Goal: Task Accomplishment & Management: Complete application form

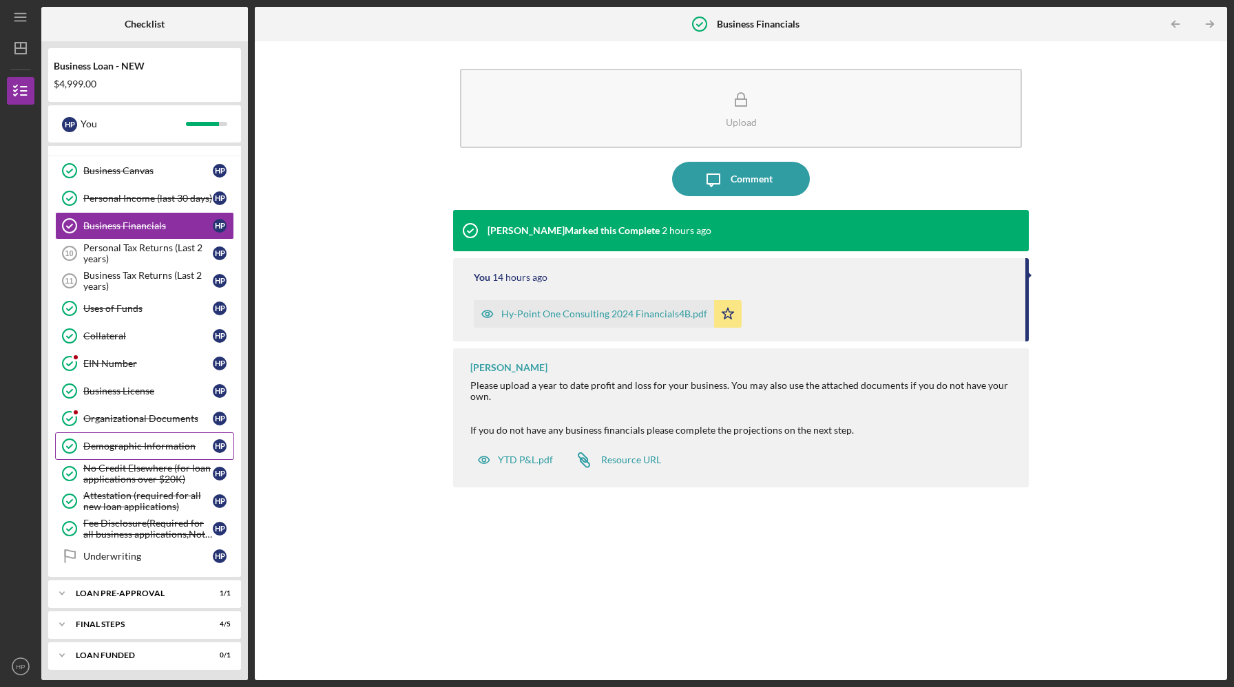
scroll to position [253, 0]
click at [151, 251] on div "Personal Tax Returns (Last 2 years)" at bounding box center [148, 253] width 130 height 22
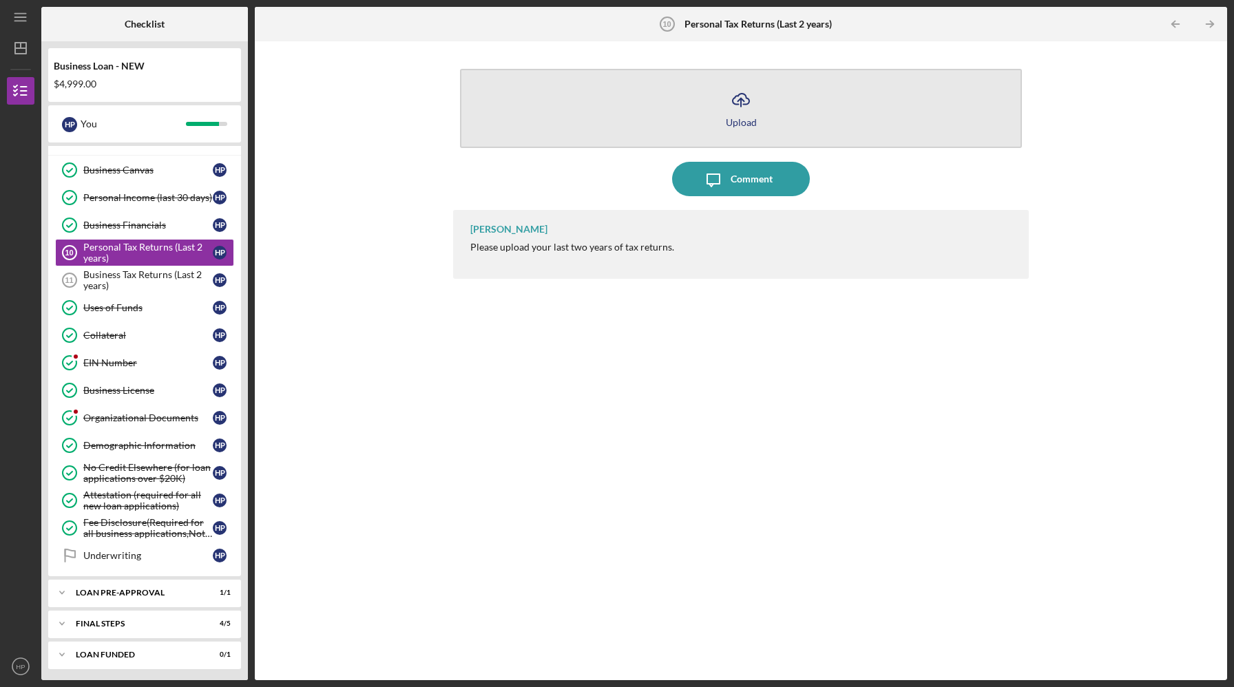
click at [742, 101] on icon "Icon/Upload" at bounding box center [741, 100] width 34 height 34
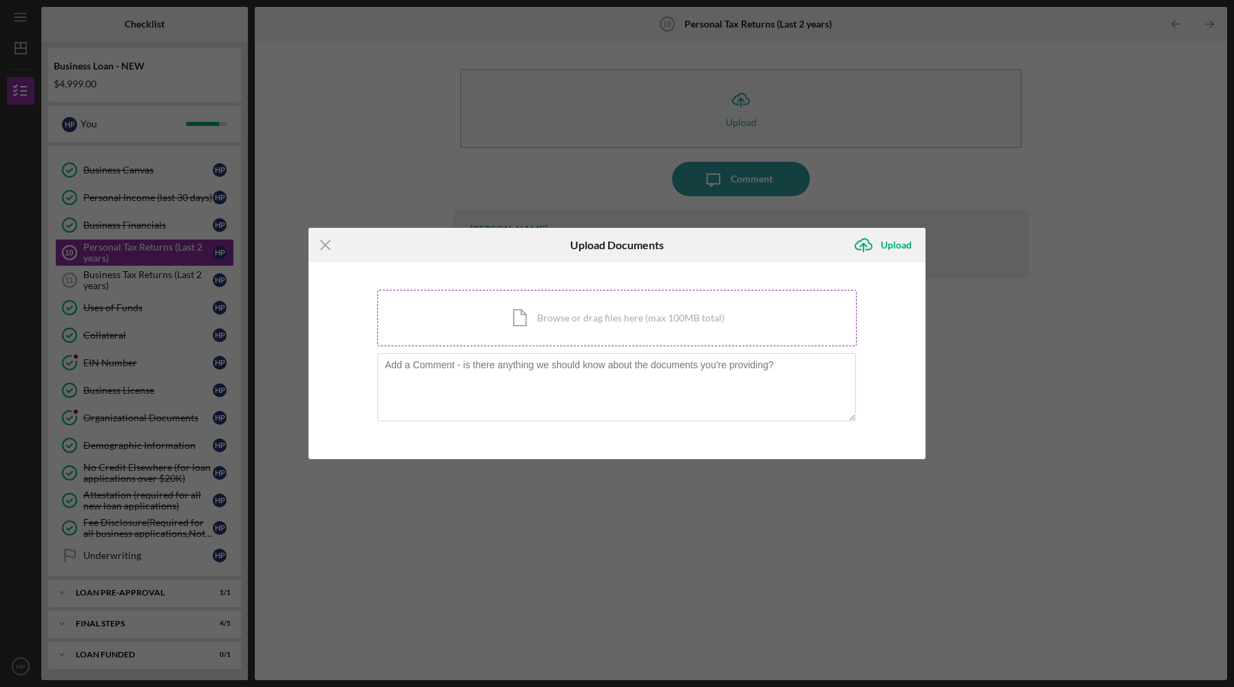
click at [588, 329] on div "Icon/Document Browse or drag files here (max 100MB total) Tap to choose files o…" at bounding box center [617, 318] width 479 height 56
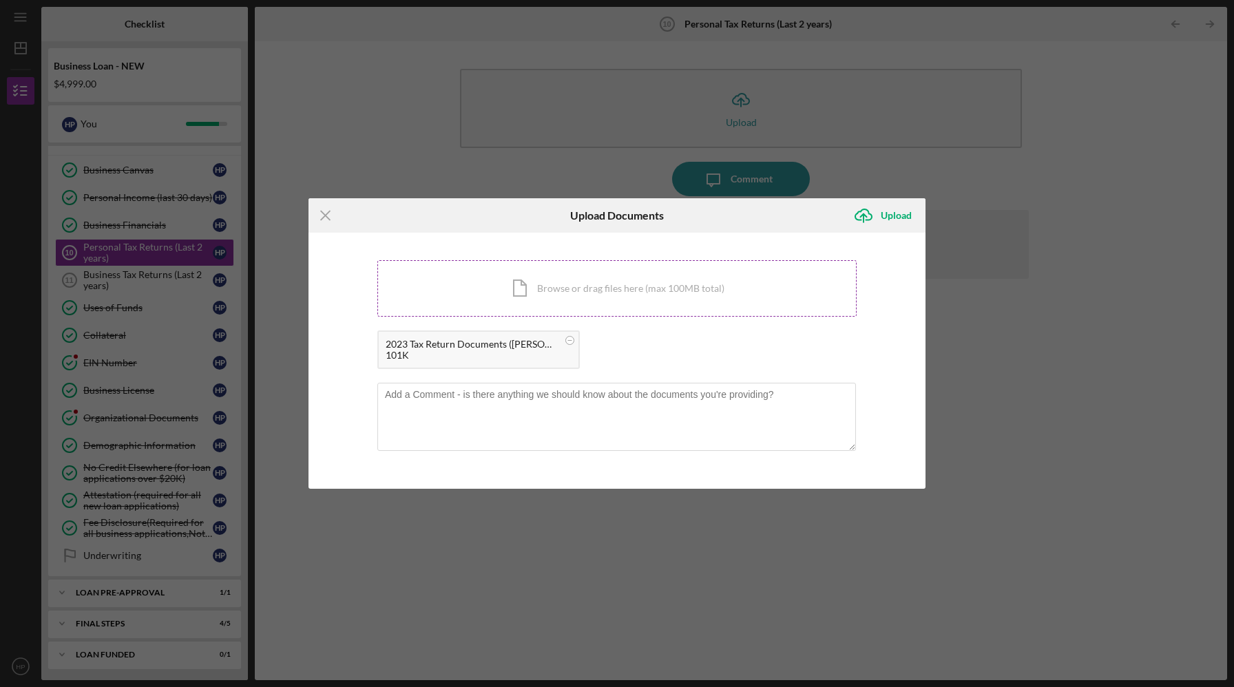
click at [656, 278] on div "Icon/Document Browse or drag files here (max 100MB total) Tap to choose files o…" at bounding box center [617, 288] width 479 height 56
click at [885, 219] on div "Upload" at bounding box center [896, 216] width 31 height 28
